Goal: Download file/media

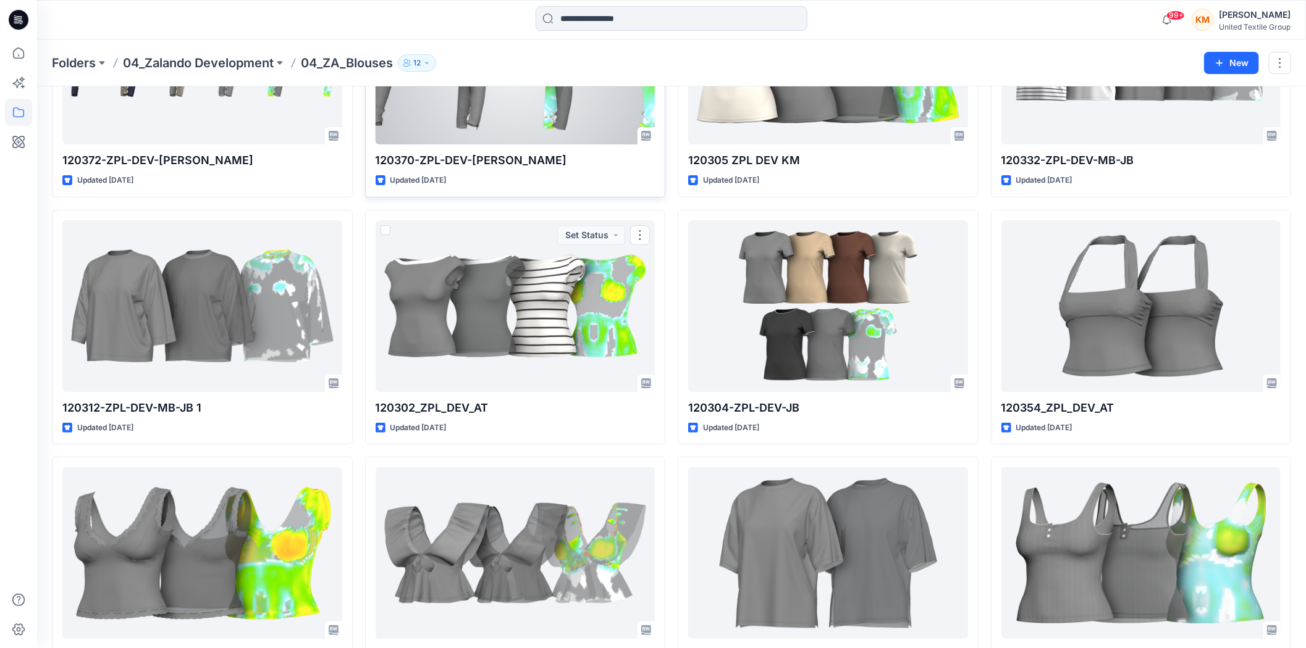
scroll to position [2699, 0]
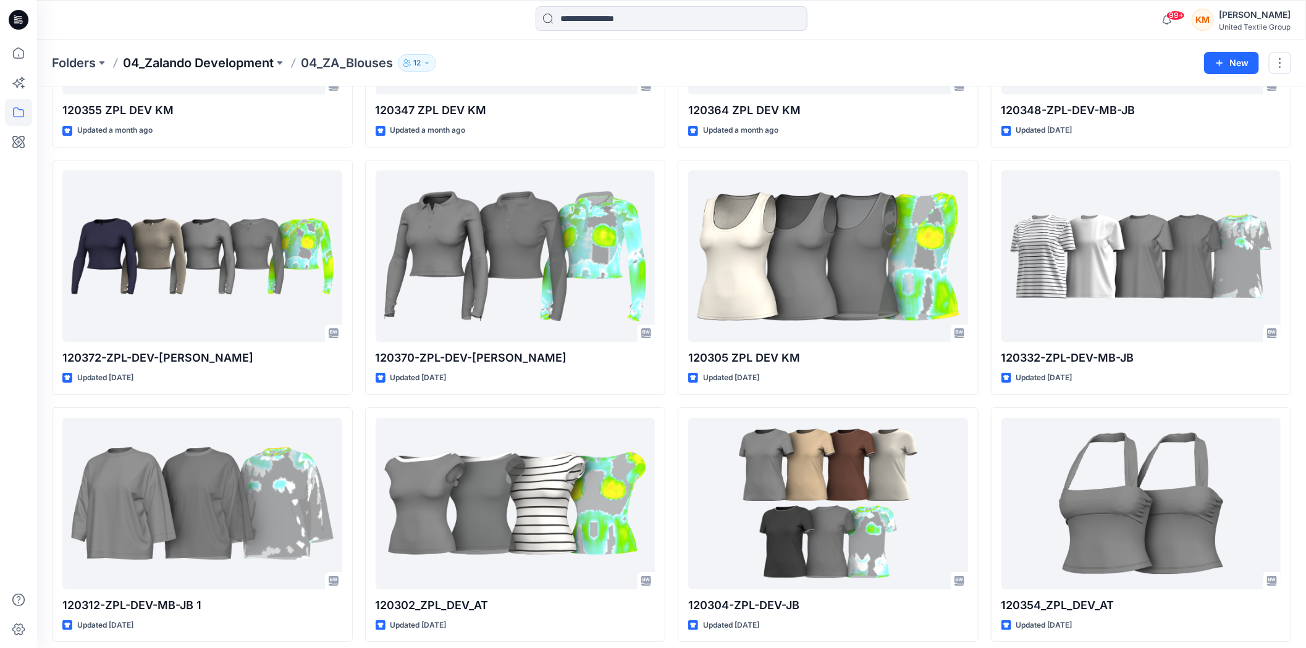
click at [199, 67] on p "04_Zalando Development" at bounding box center [198, 62] width 151 height 17
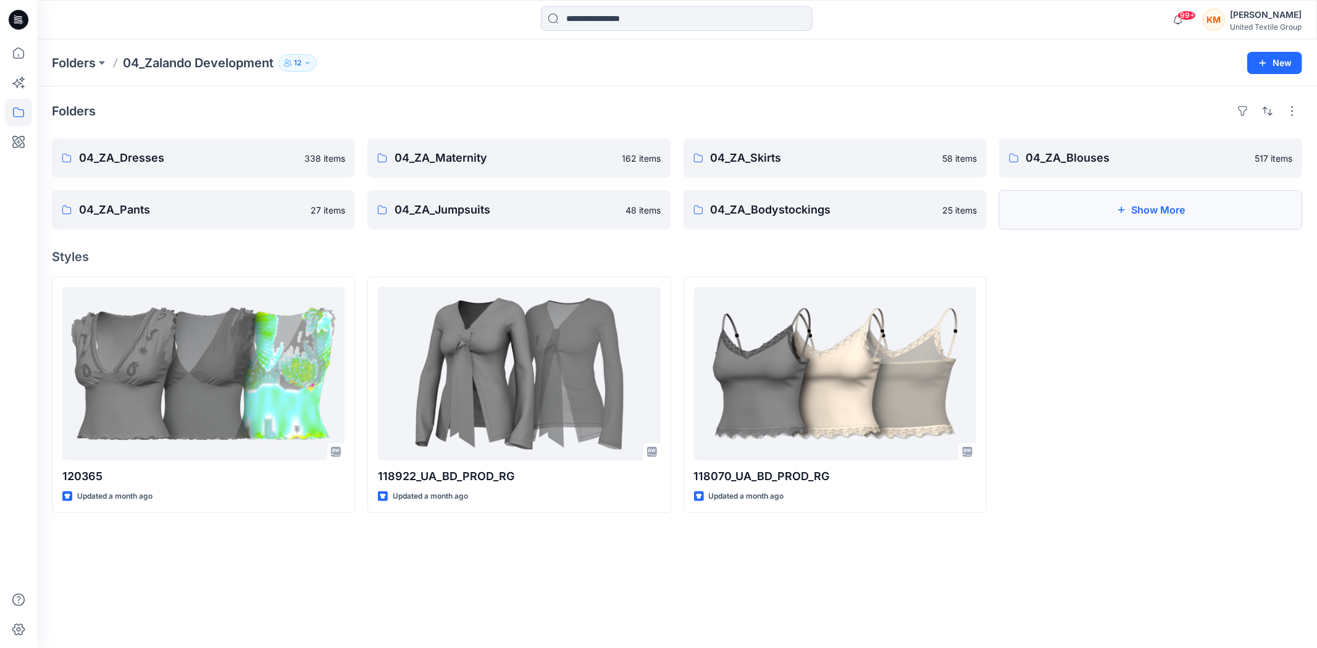
click at [1150, 209] on button "Show More" at bounding box center [1150, 210] width 303 height 40
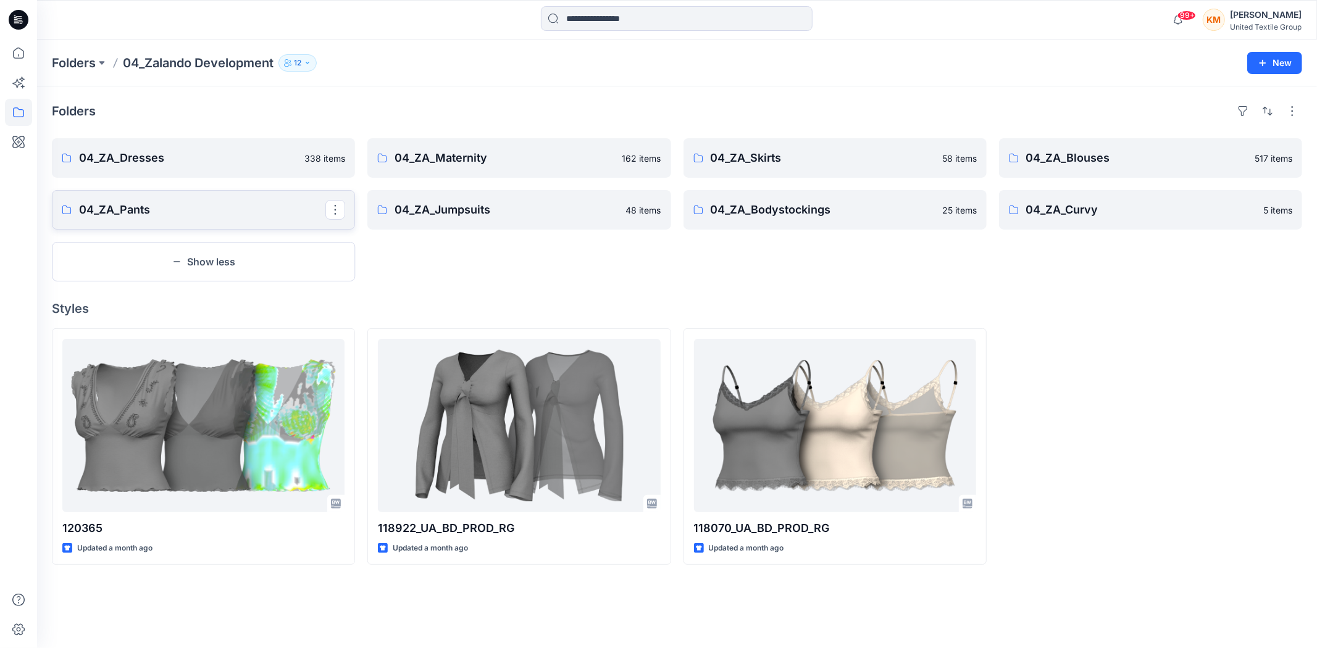
click at [124, 215] on p "04_ZA_Pants" at bounding box center [202, 209] width 246 height 17
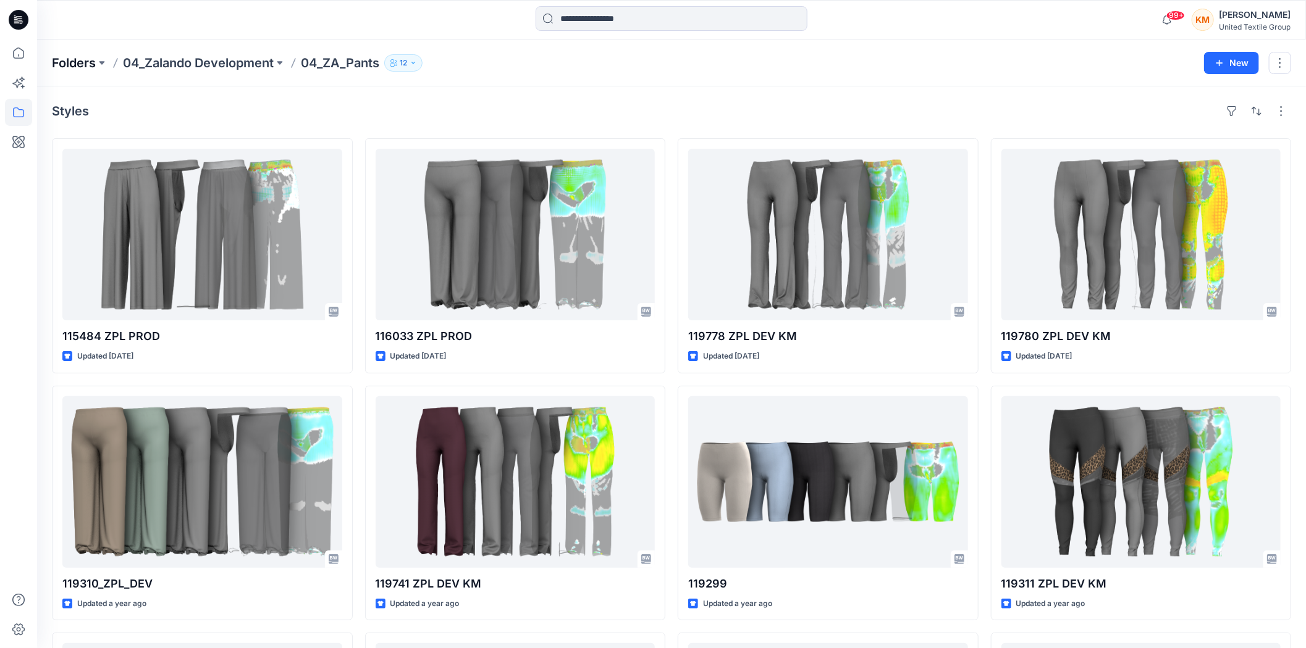
click at [88, 62] on p "Folders" at bounding box center [74, 62] width 44 height 17
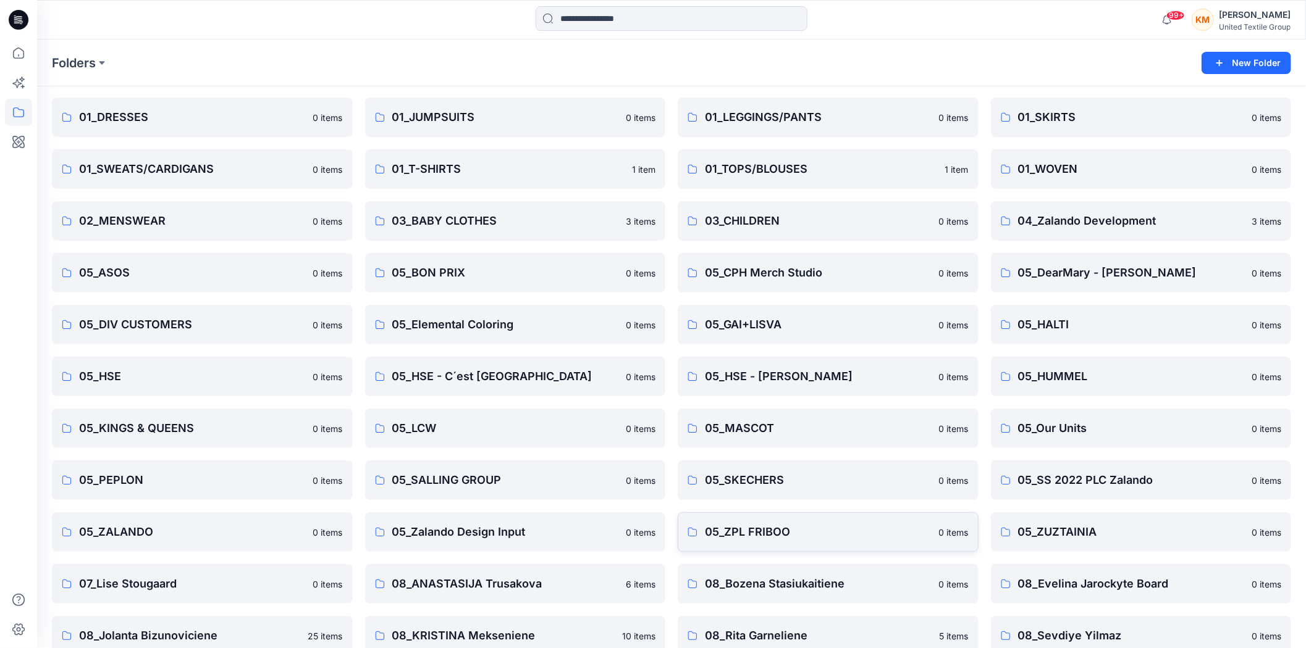
scroll to position [216, 0]
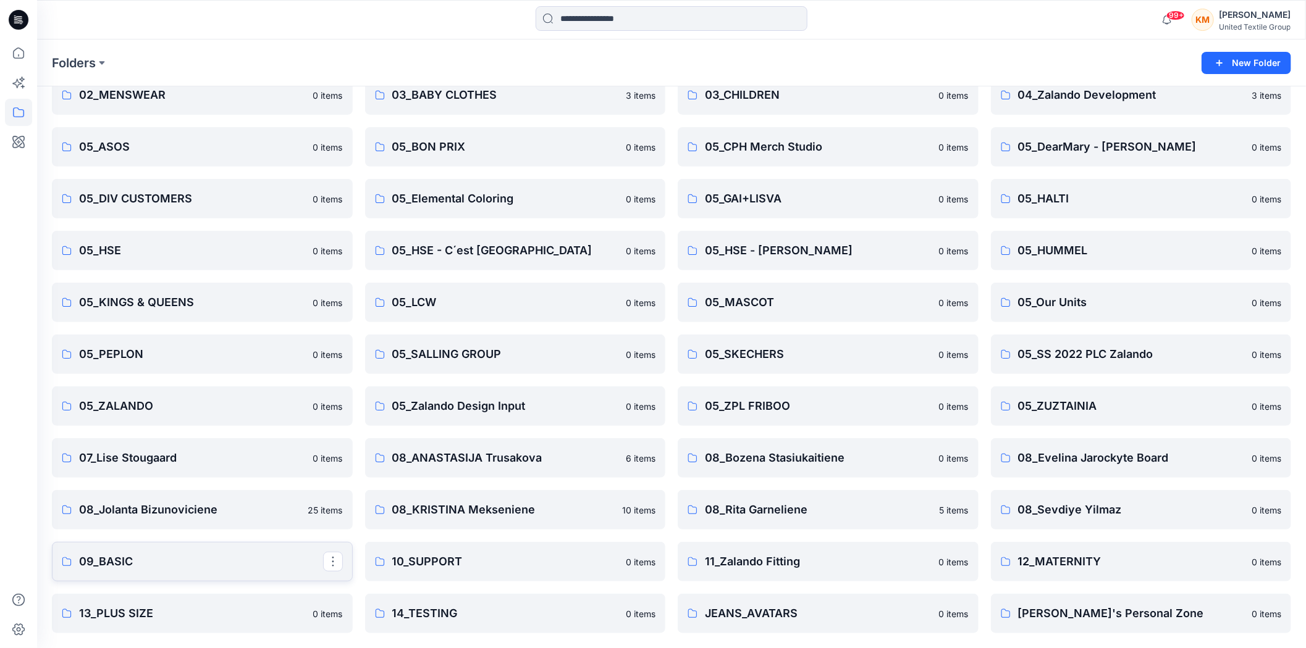
click at [105, 560] on p "09_BASIC" at bounding box center [201, 561] width 244 height 17
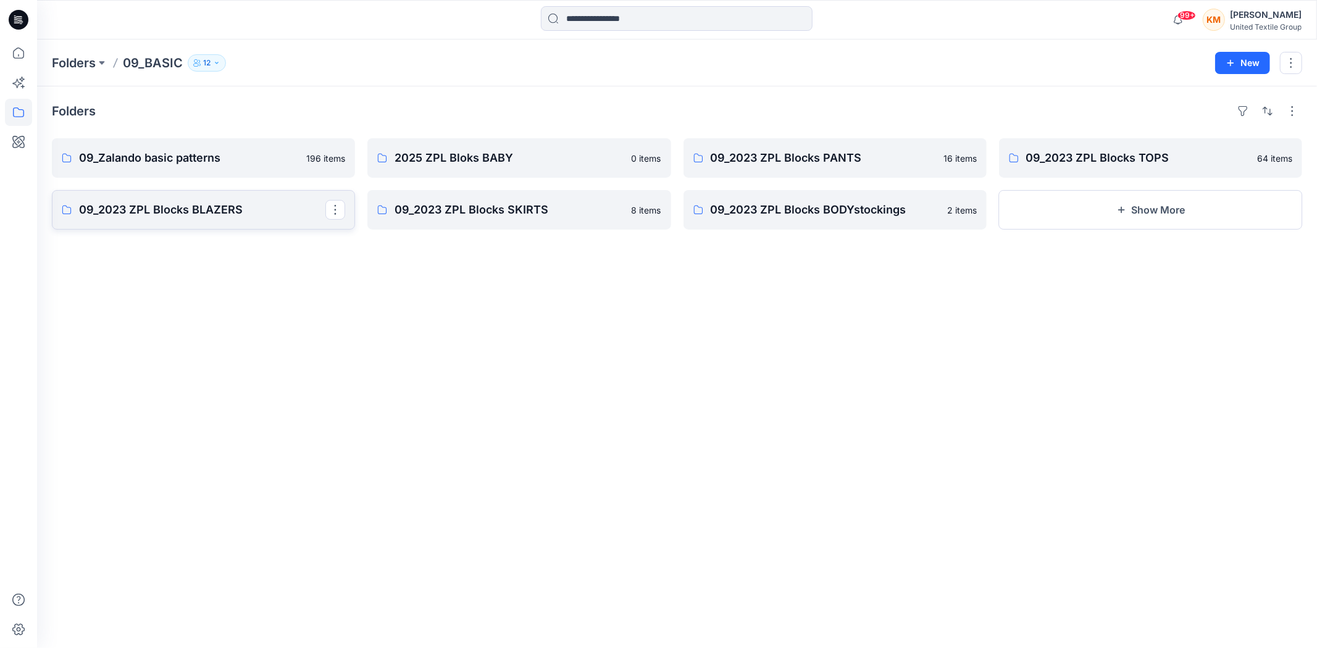
click at [204, 215] on p "09_2023 ZPL Blocks BLAZERS" at bounding box center [202, 209] width 246 height 17
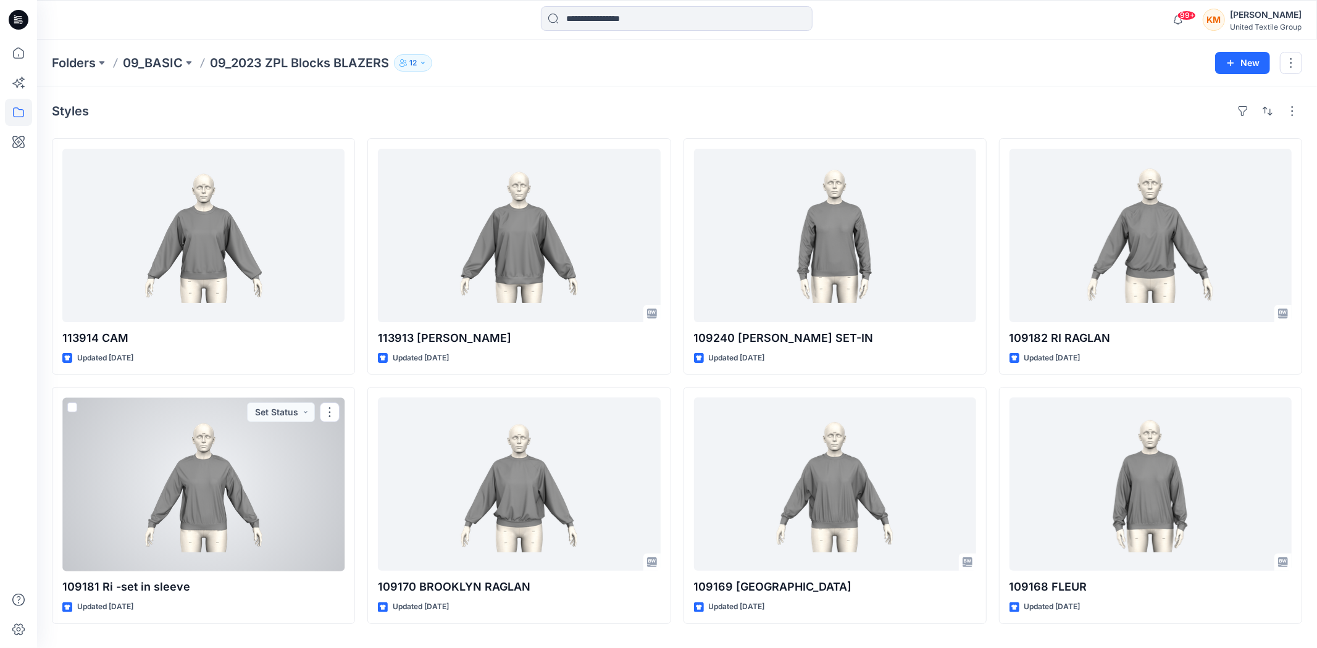
click at [216, 484] on div at bounding box center [203, 485] width 282 height 174
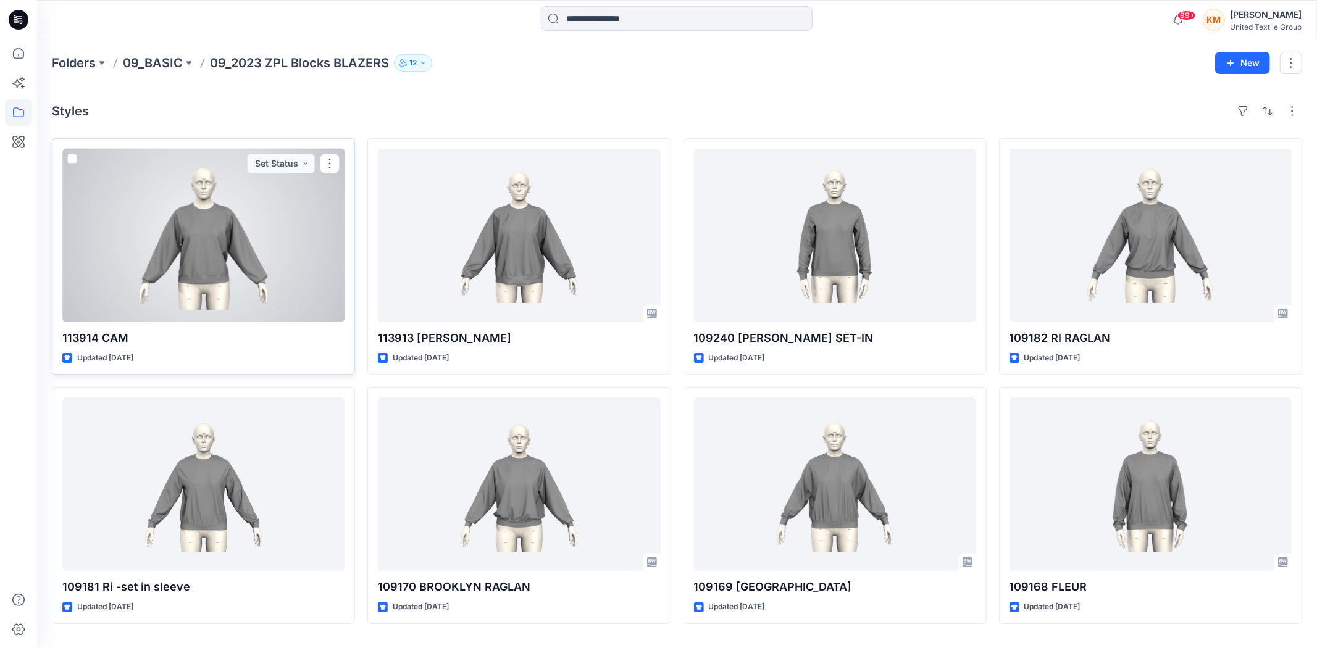
click at [196, 250] on div at bounding box center [203, 236] width 282 height 174
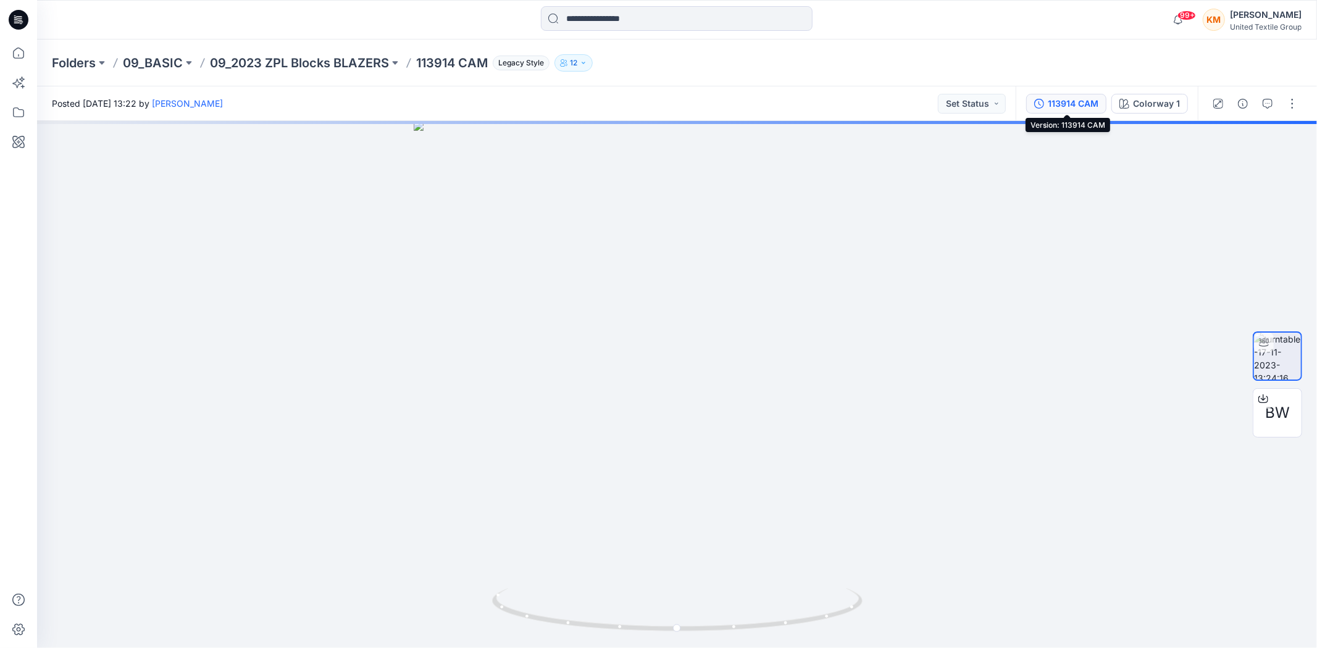
click at [1079, 104] on div "113914 CAM" at bounding box center [1073, 104] width 51 height 14
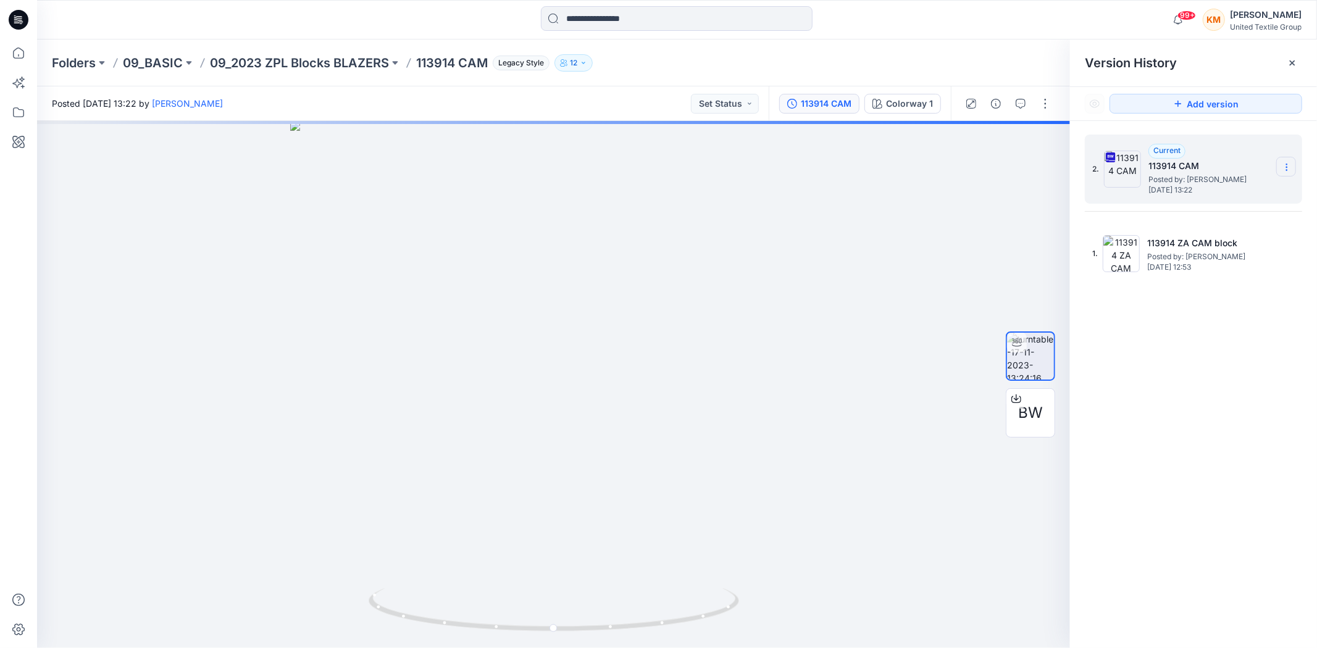
click at [1286, 162] on section at bounding box center [1287, 167] width 20 height 20
click at [1016, 400] on icon at bounding box center [1016, 398] width 5 height 6
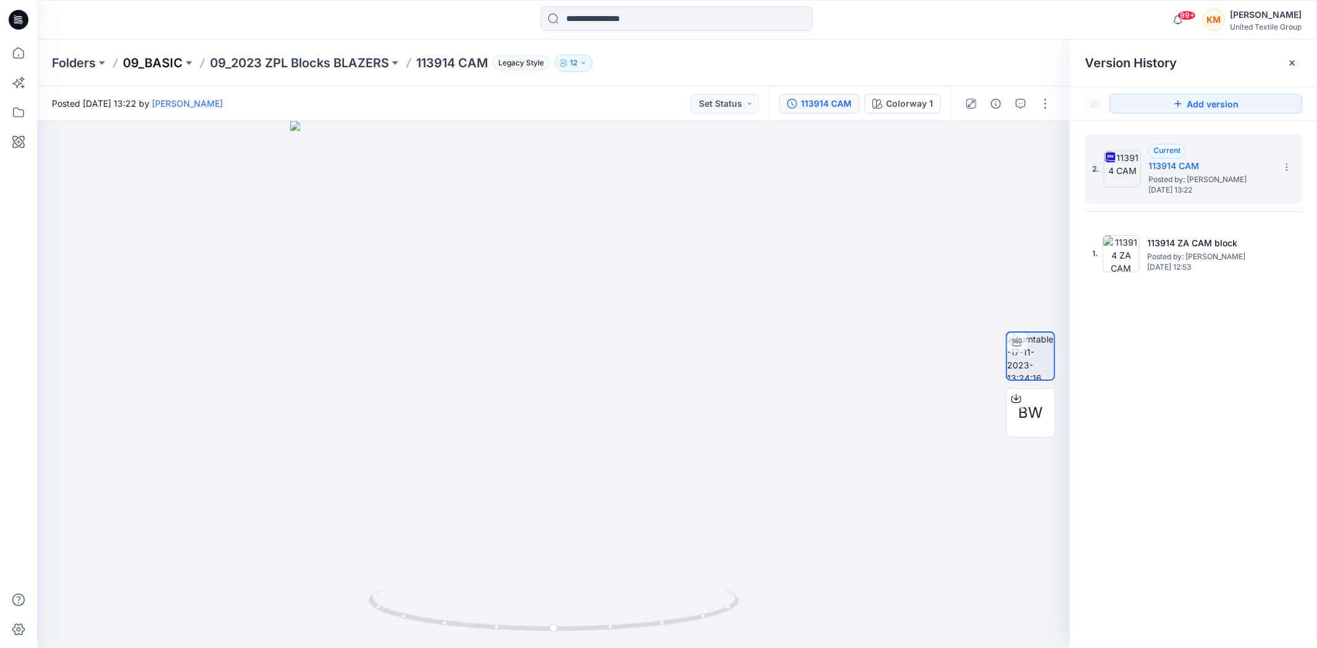
click at [162, 65] on p "09_BASIC" at bounding box center [153, 62] width 60 height 17
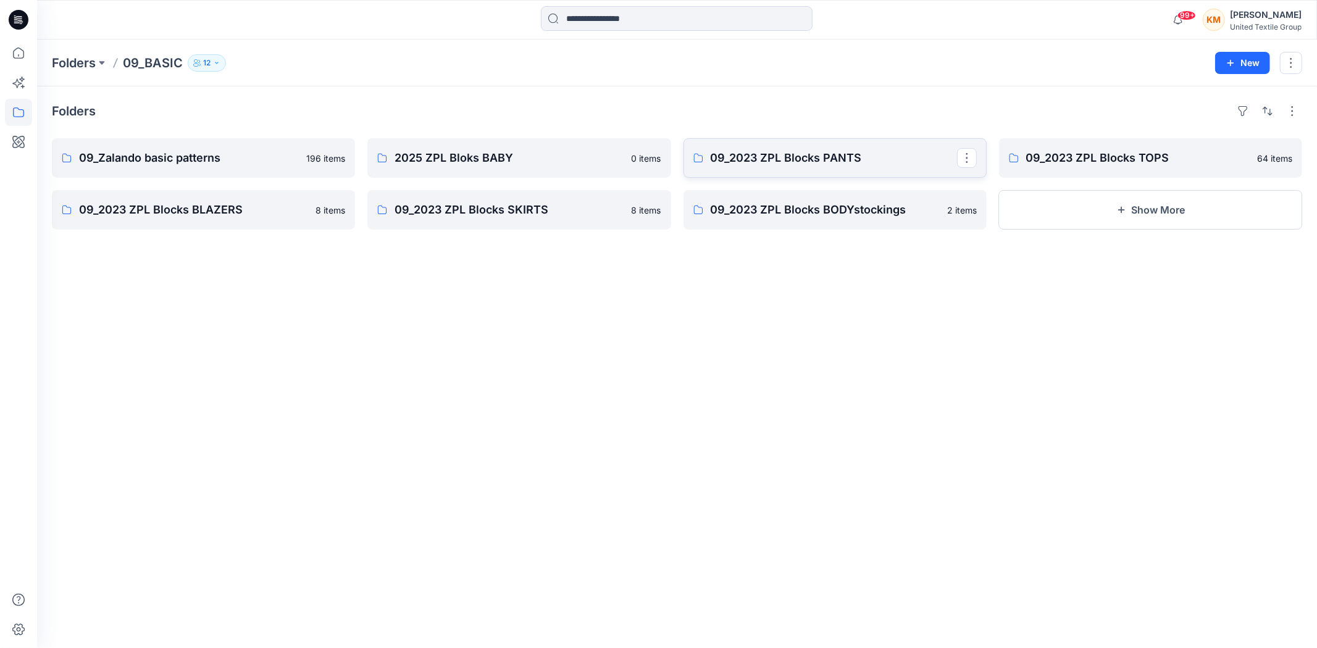
click at [821, 158] on p "09_2023 ZPL Blocks PANTS" at bounding box center [834, 157] width 246 height 17
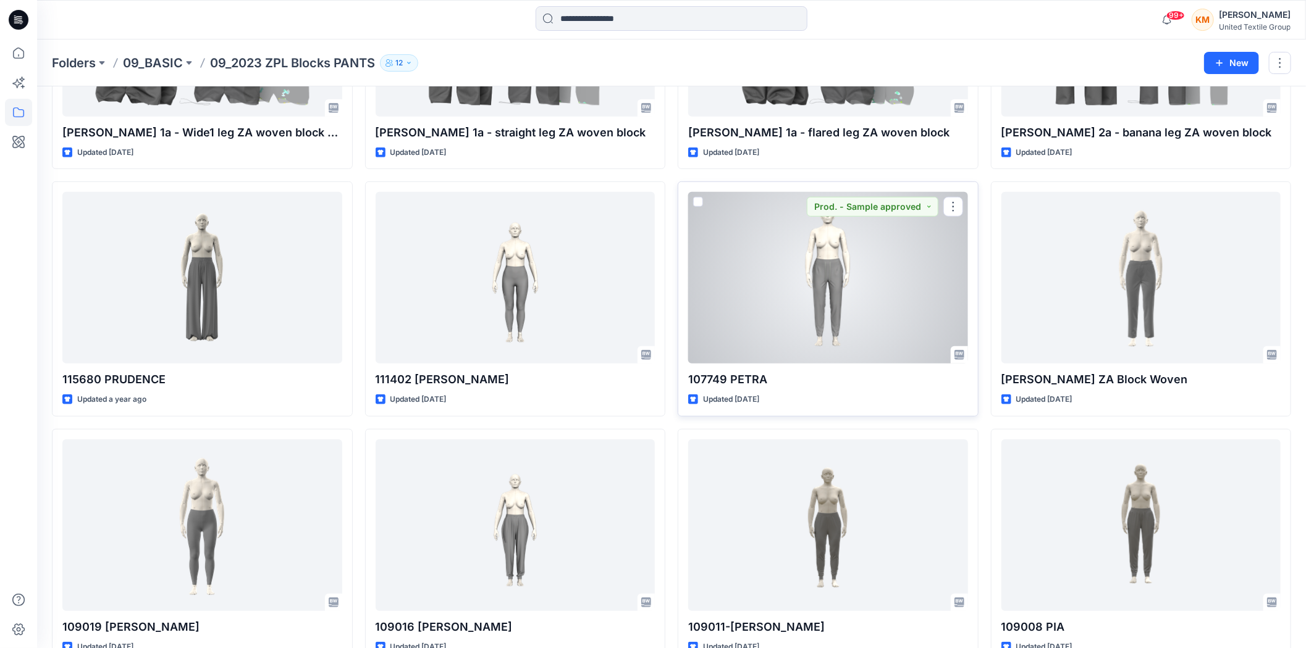
scroll to position [482, 0]
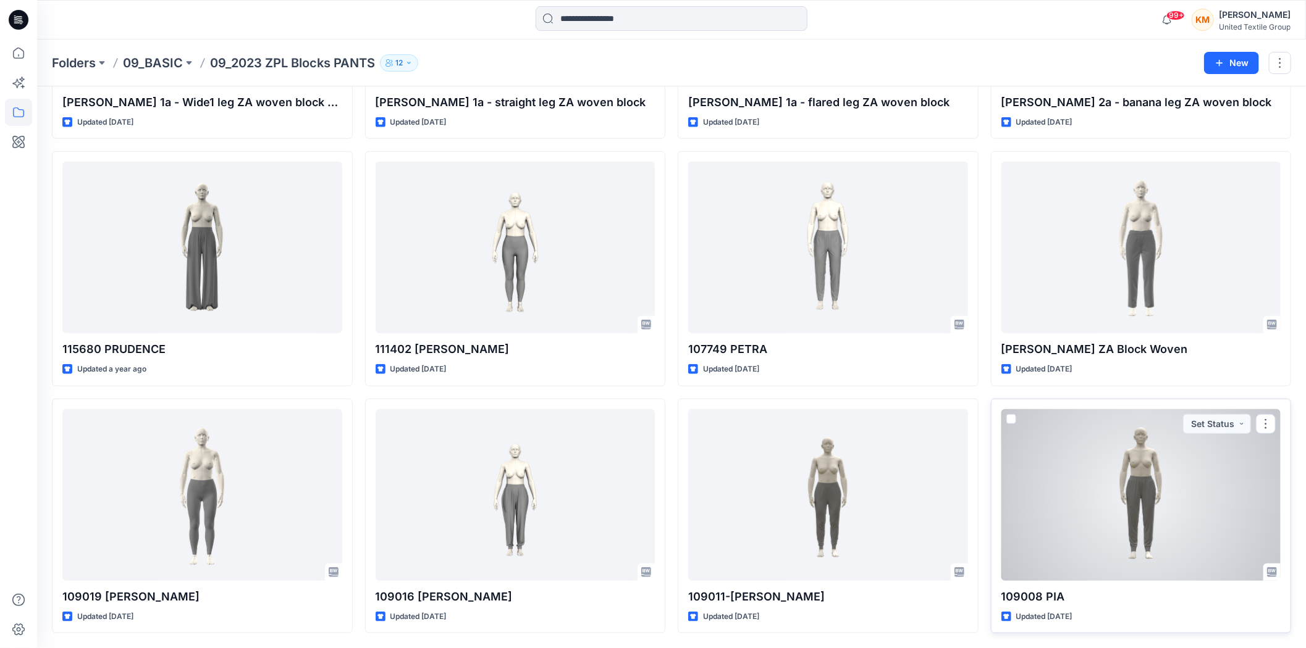
click at [1122, 480] on div at bounding box center [1141, 495] width 280 height 172
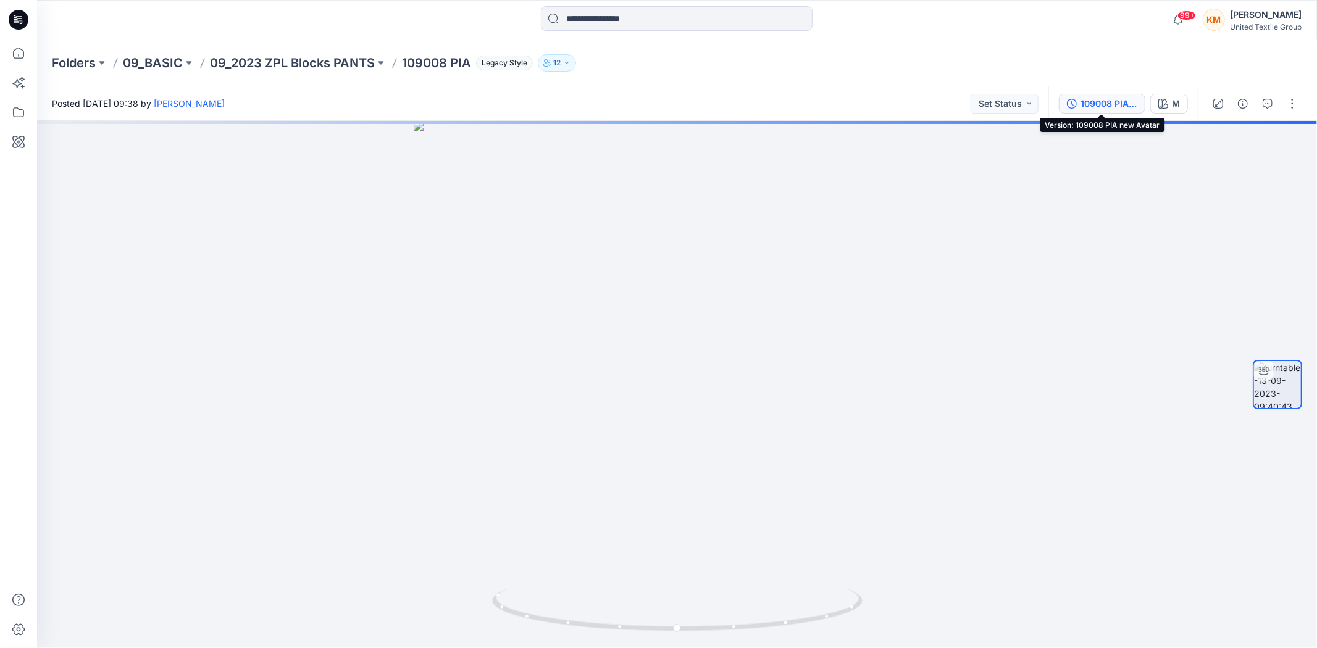
click at [1102, 104] on div "109008 PIA new Avatar" at bounding box center [1109, 104] width 57 height 14
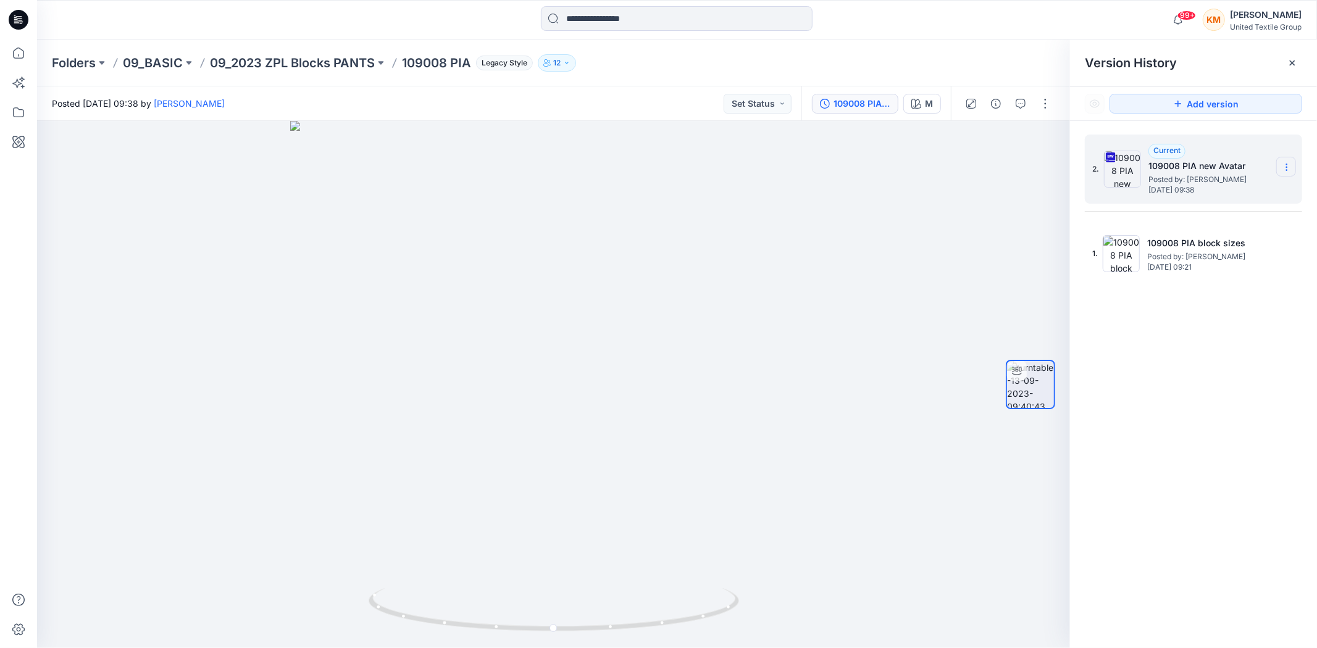
click at [1285, 169] on icon at bounding box center [1287, 167] width 10 height 10
click at [1244, 193] on span "Download Source BW File" at bounding box center [1225, 192] width 104 height 15
click at [85, 62] on p "Folders" at bounding box center [74, 62] width 44 height 17
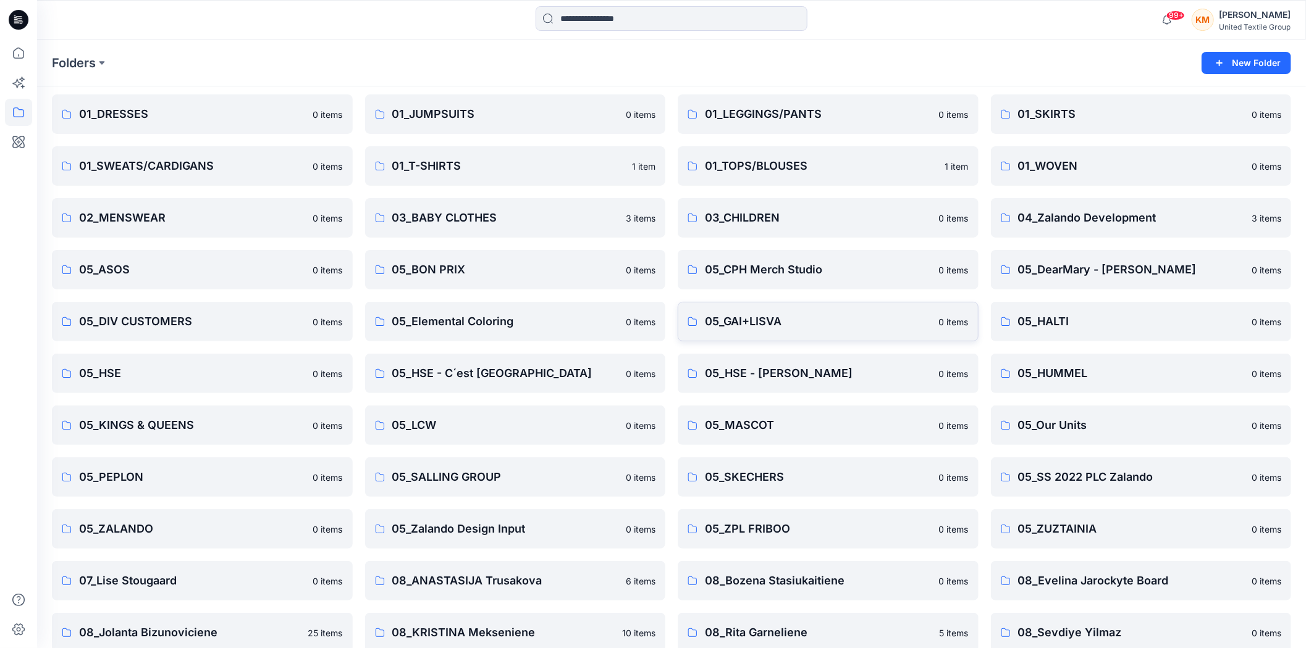
scroll to position [216, 0]
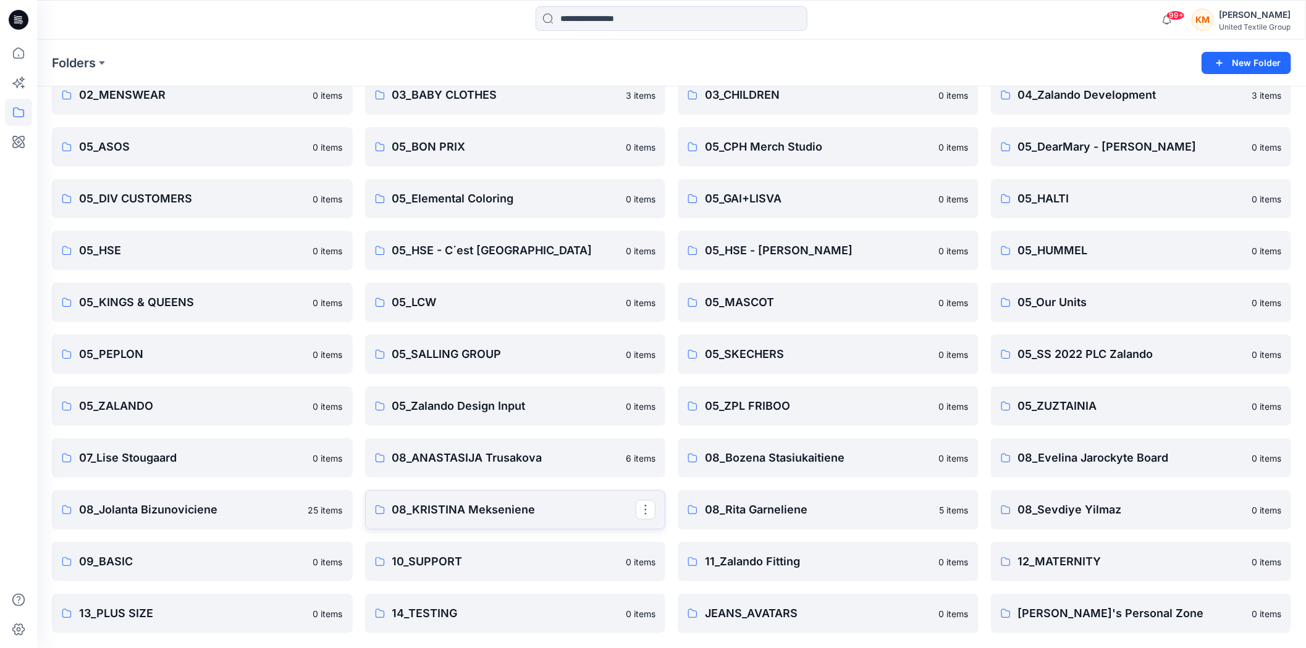
click at [459, 514] on p "08_KRISTINA Mekseniene" at bounding box center [514, 509] width 244 height 17
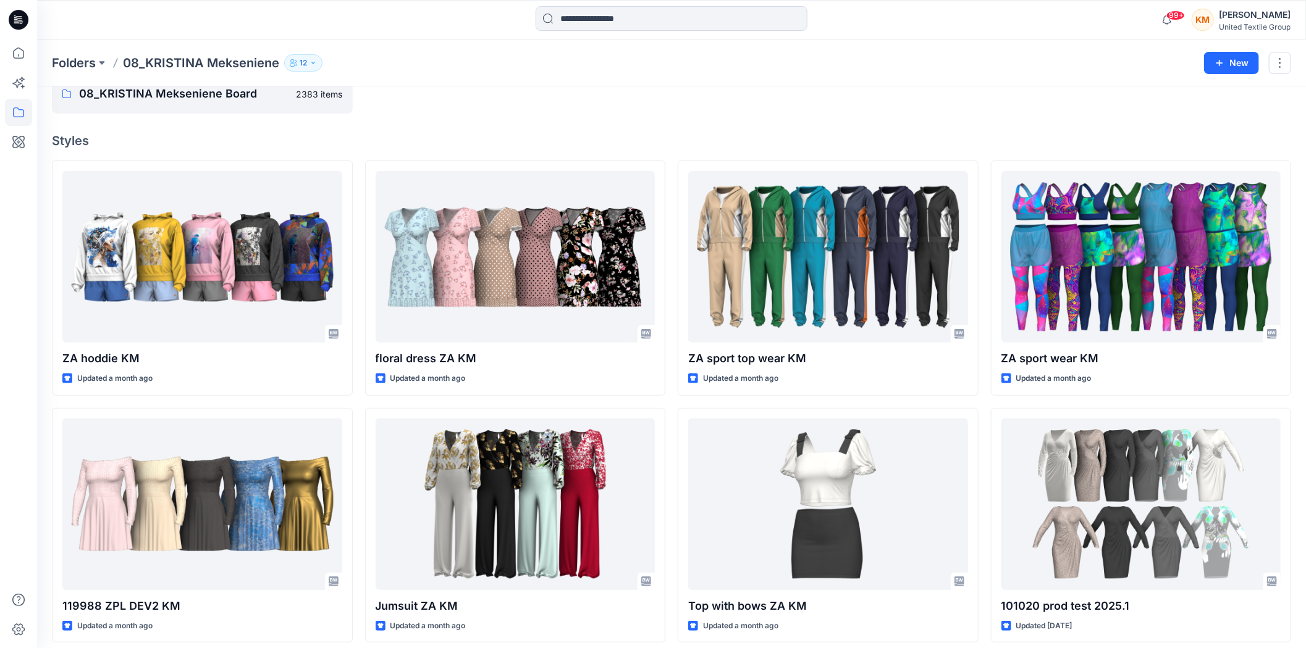
scroll to position [46, 0]
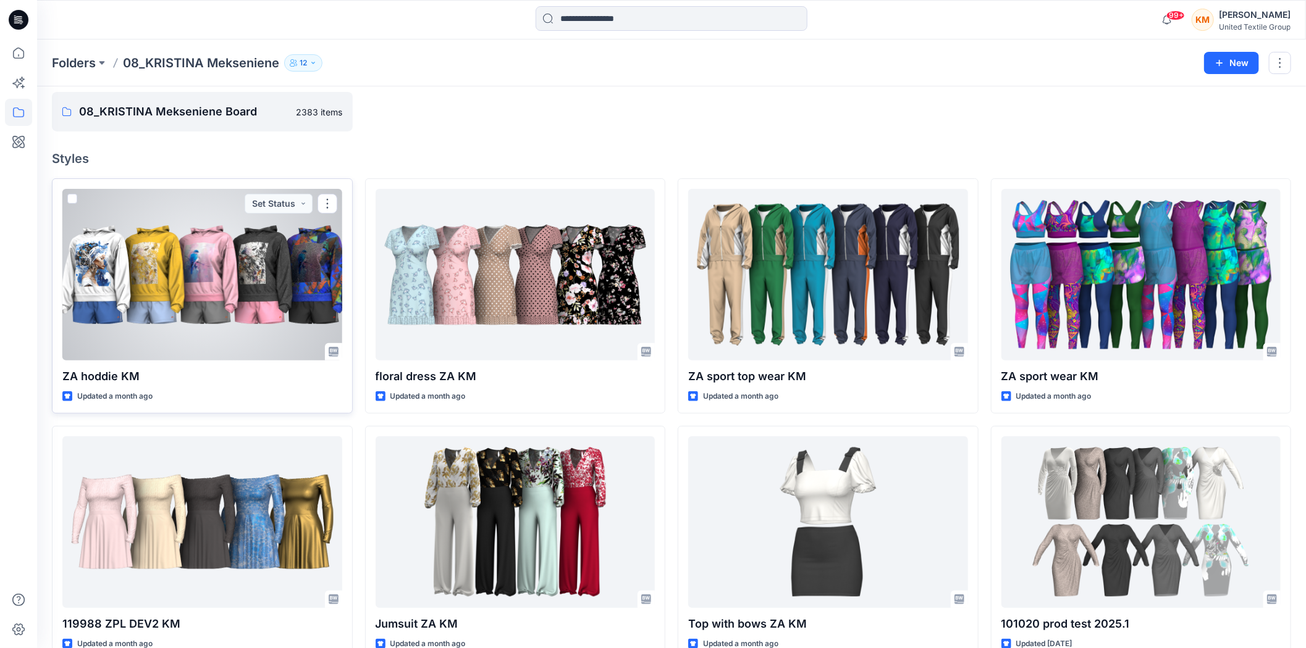
click at [243, 301] on div at bounding box center [202, 275] width 280 height 172
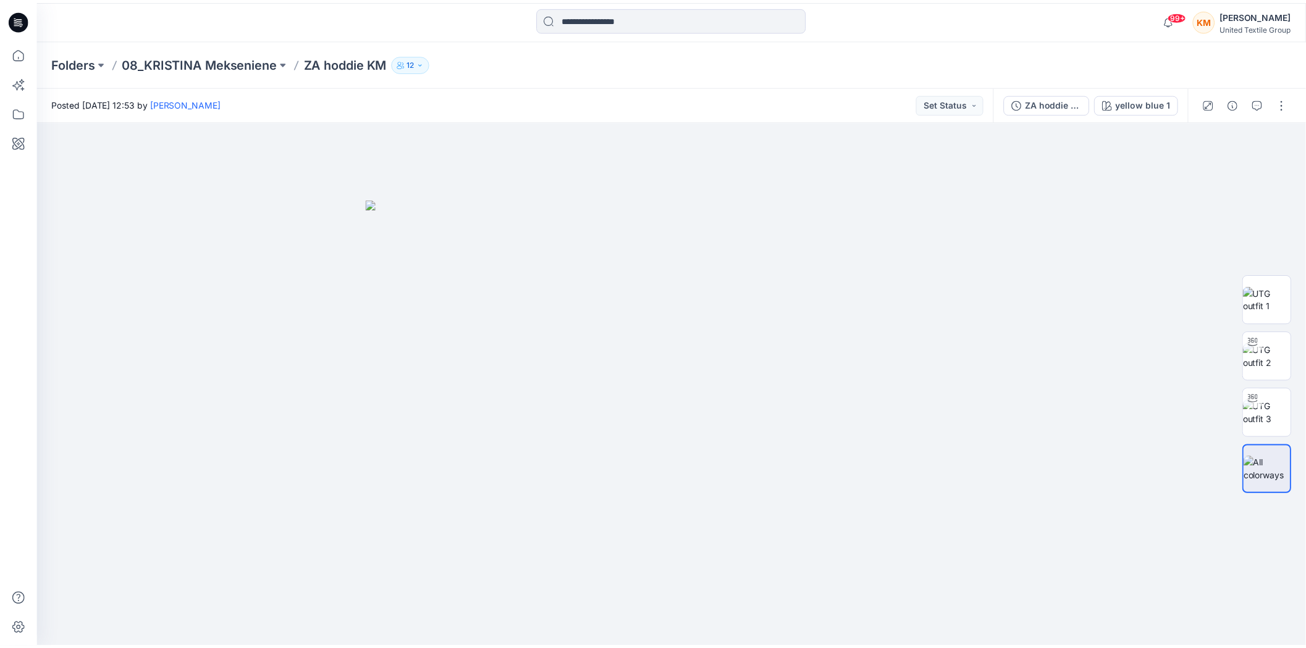
scroll to position [46, 0]
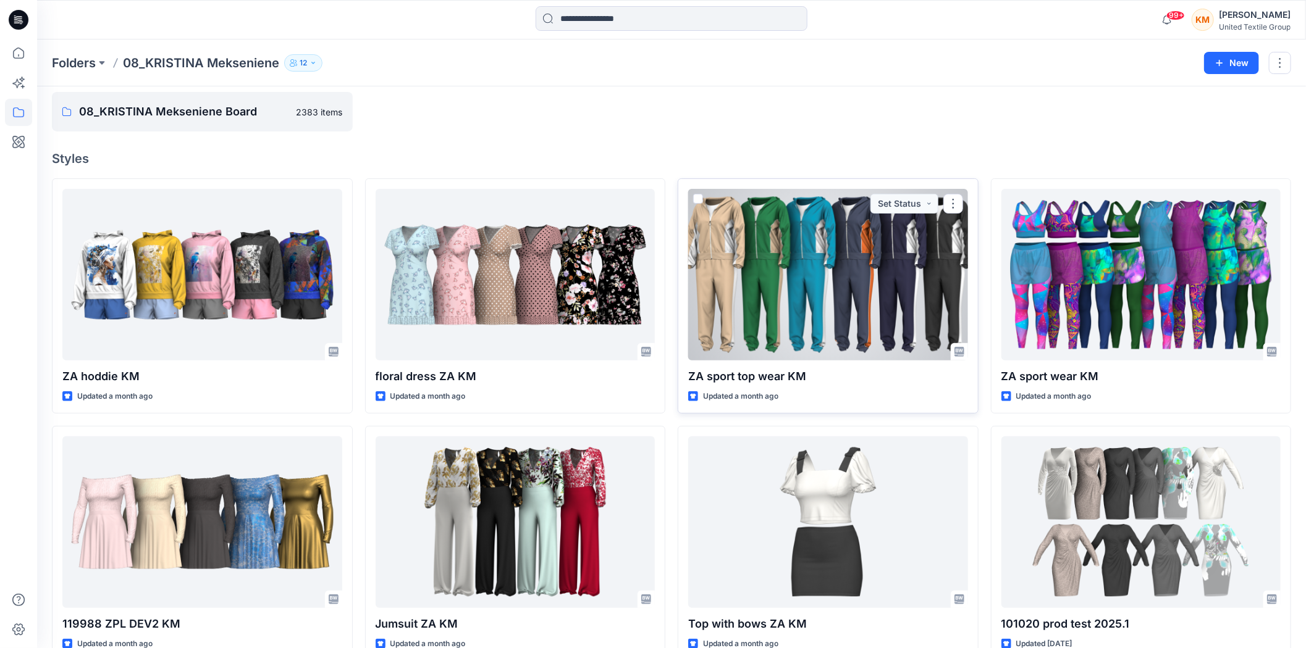
click at [824, 288] on div at bounding box center [828, 275] width 280 height 172
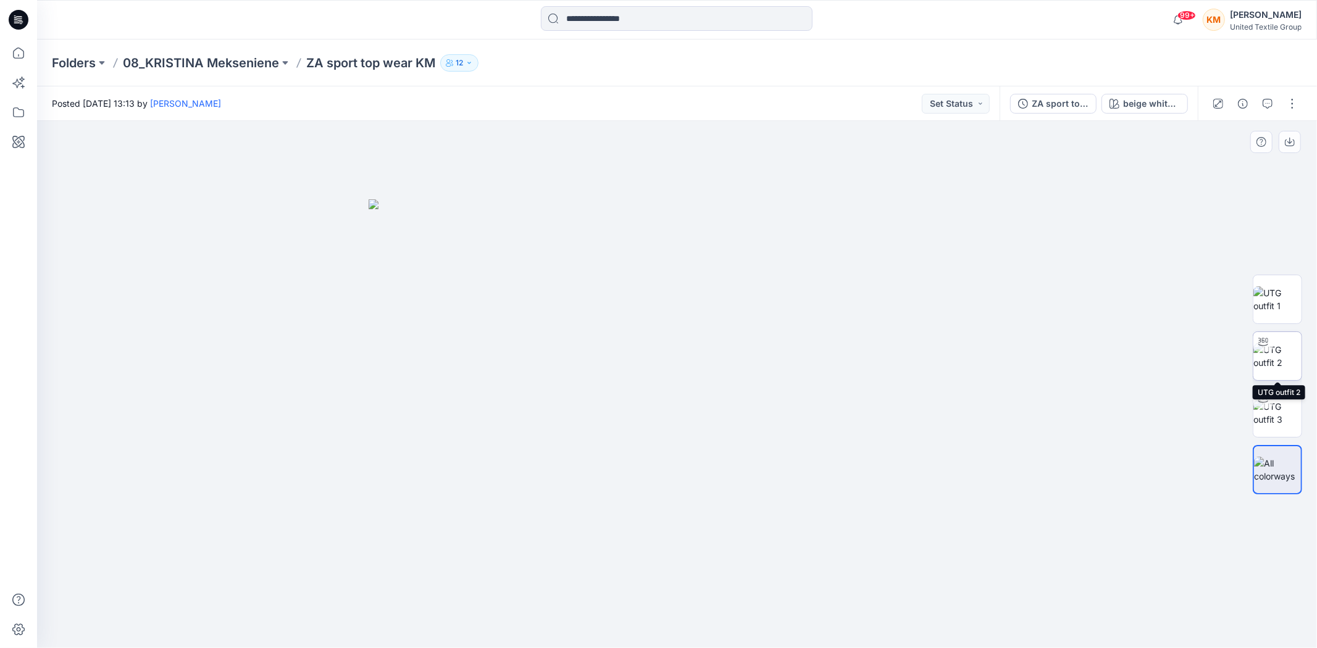
click at [1269, 351] on div at bounding box center [1264, 342] width 20 height 20
drag, startPoint x: 703, startPoint y: 285, endPoint x: 730, endPoint y: 485, distance: 202.5
click at [730, 485] on img at bounding box center [677, 333] width 1135 height 631
